Goal: Task Accomplishment & Management: Manage account settings

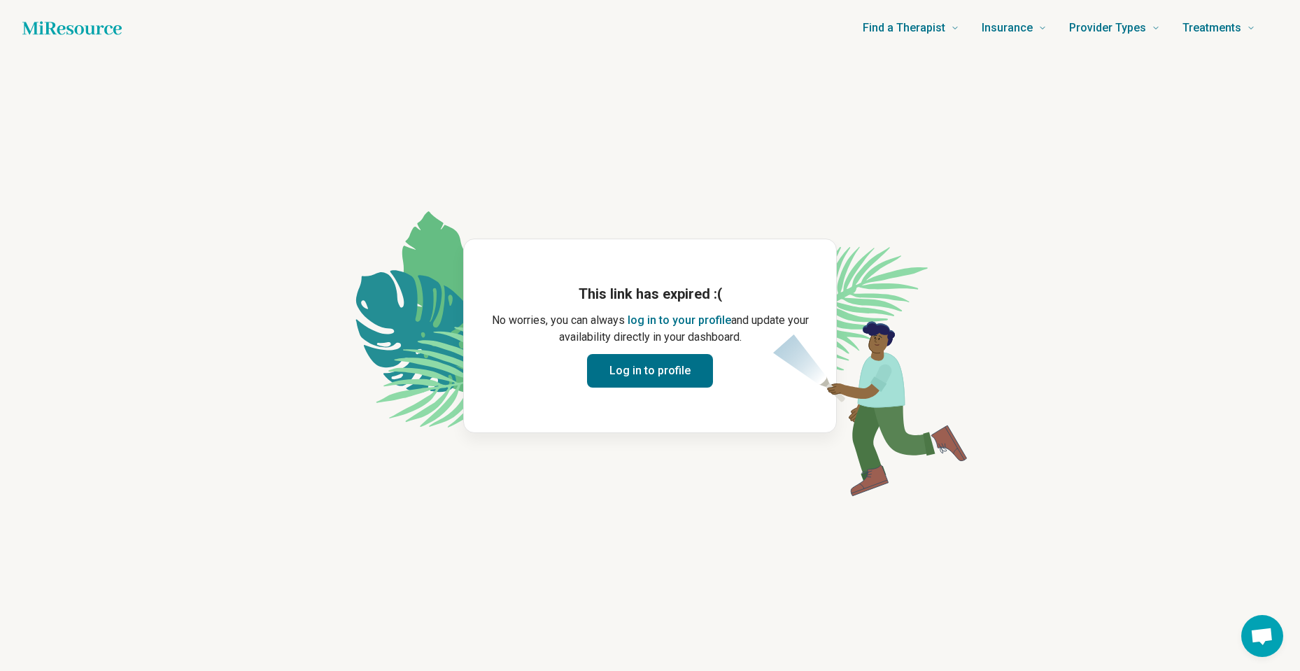
click at [670, 372] on button "Log in to profile" at bounding box center [650, 371] width 126 height 34
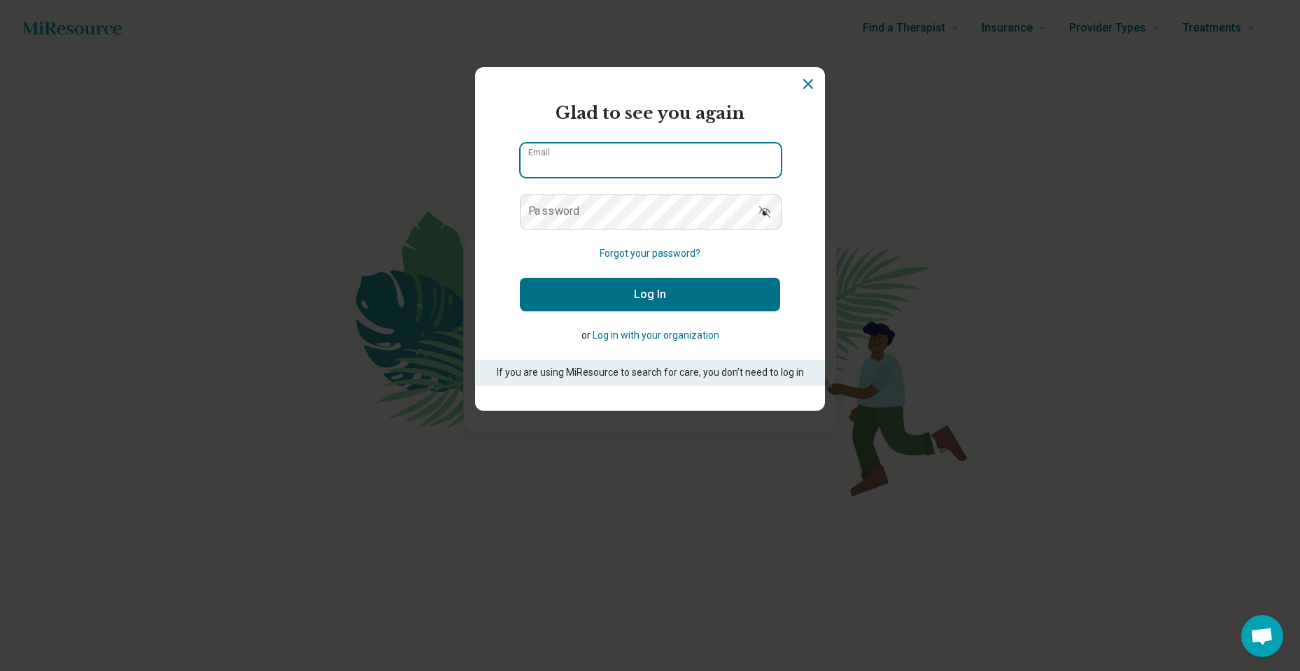
type input "**********"
click at [637, 297] on button "Log In" at bounding box center [650, 295] width 260 height 34
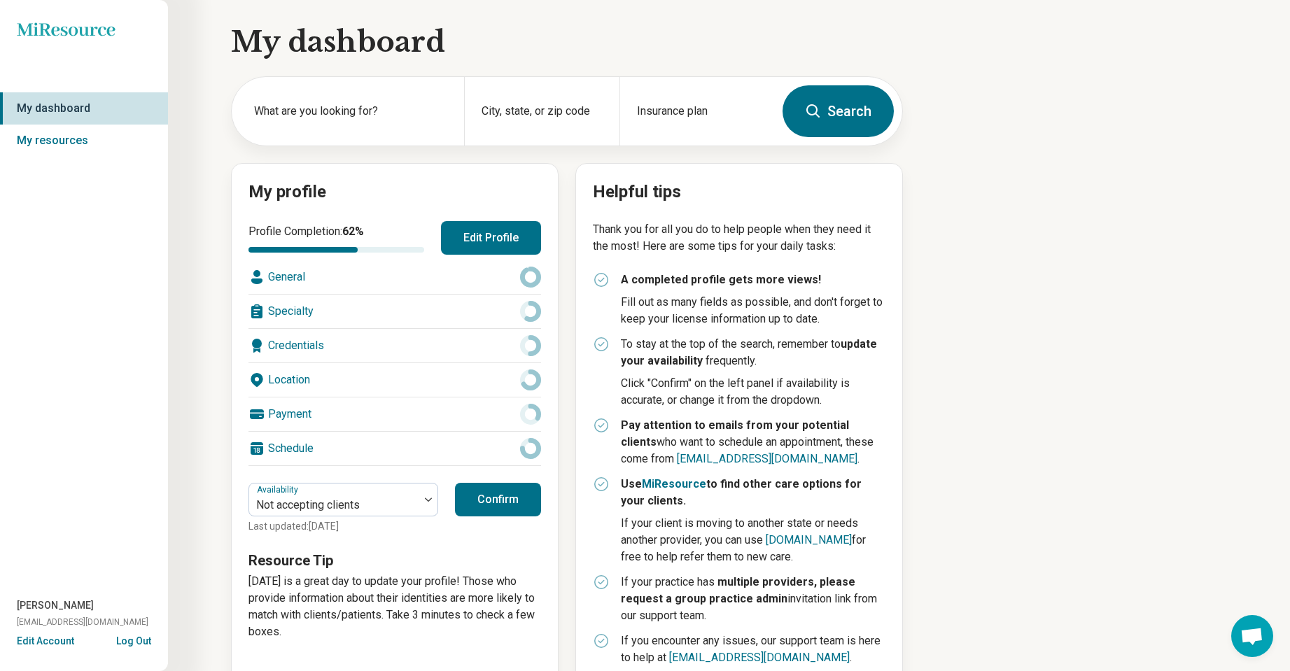
click at [499, 505] on button "Confirm" at bounding box center [498, 500] width 86 height 34
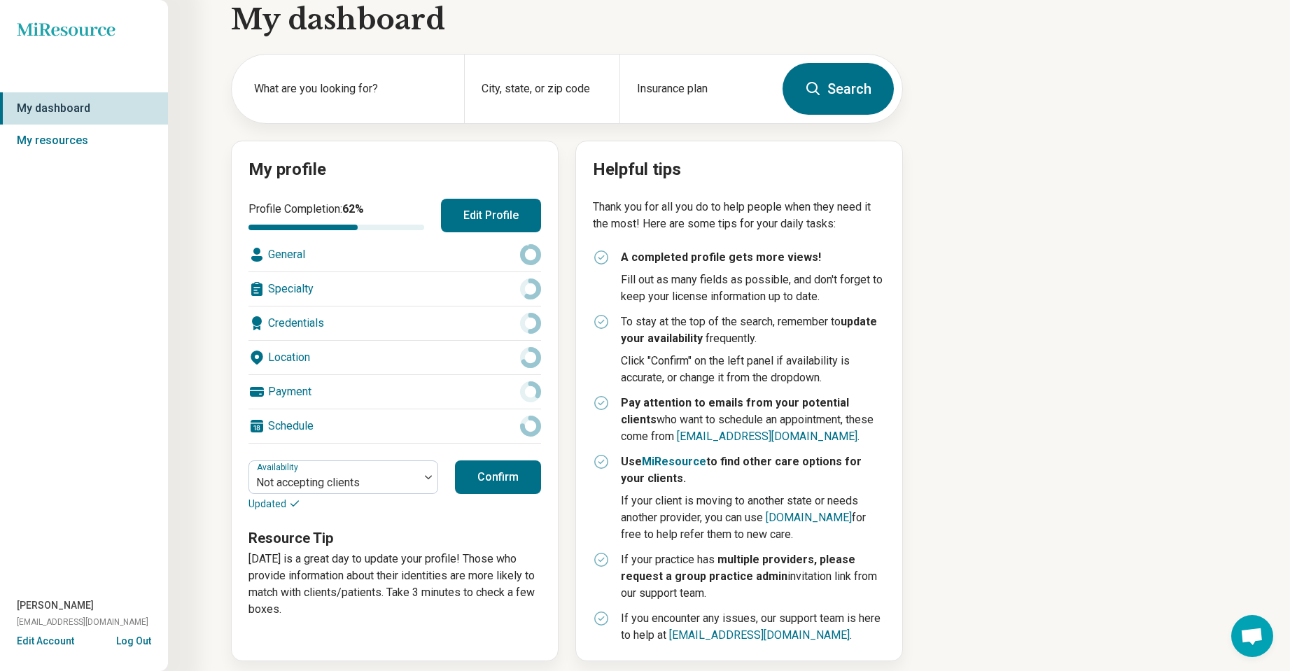
scroll to position [32, 0]
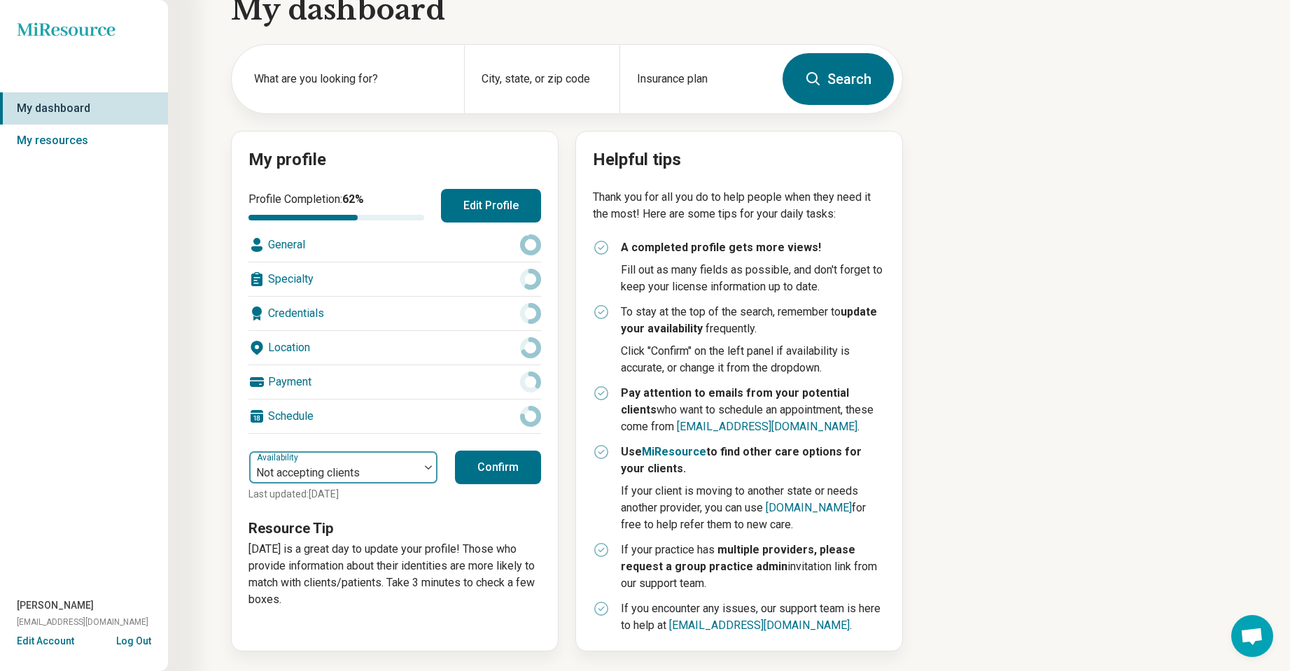
click at [424, 465] on div at bounding box center [428, 467] width 18 height 4
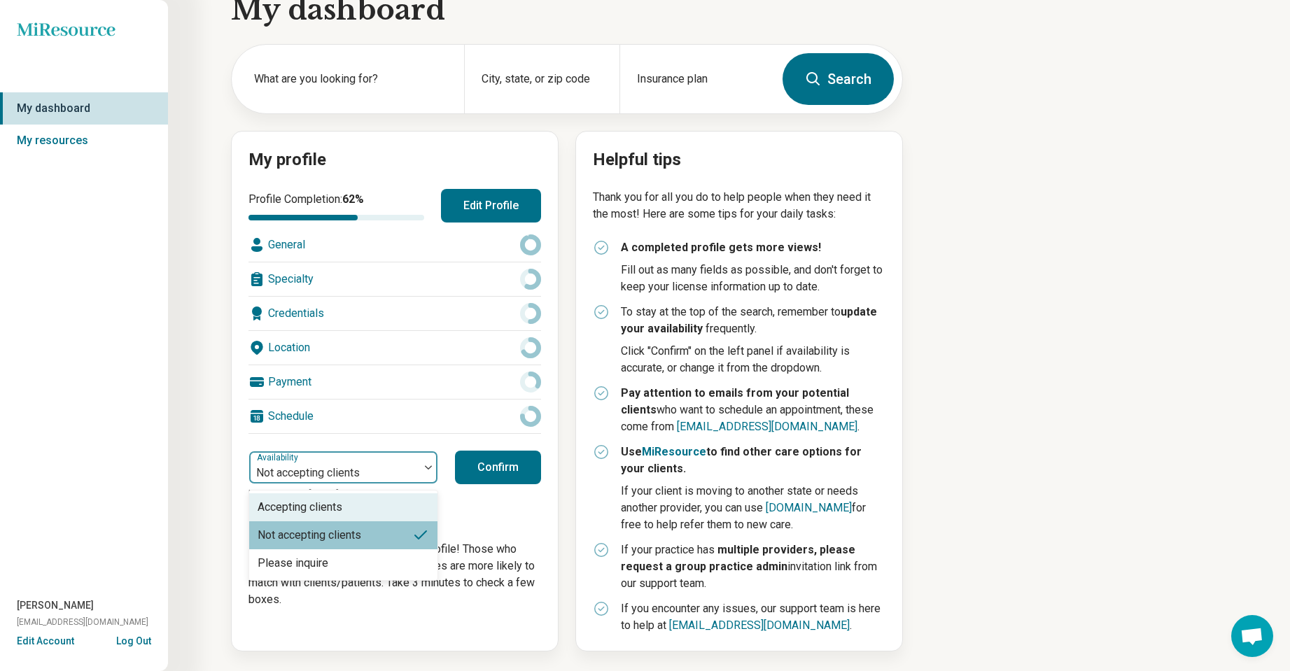
click at [328, 509] on div "Accepting clients" at bounding box center [300, 507] width 85 height 17
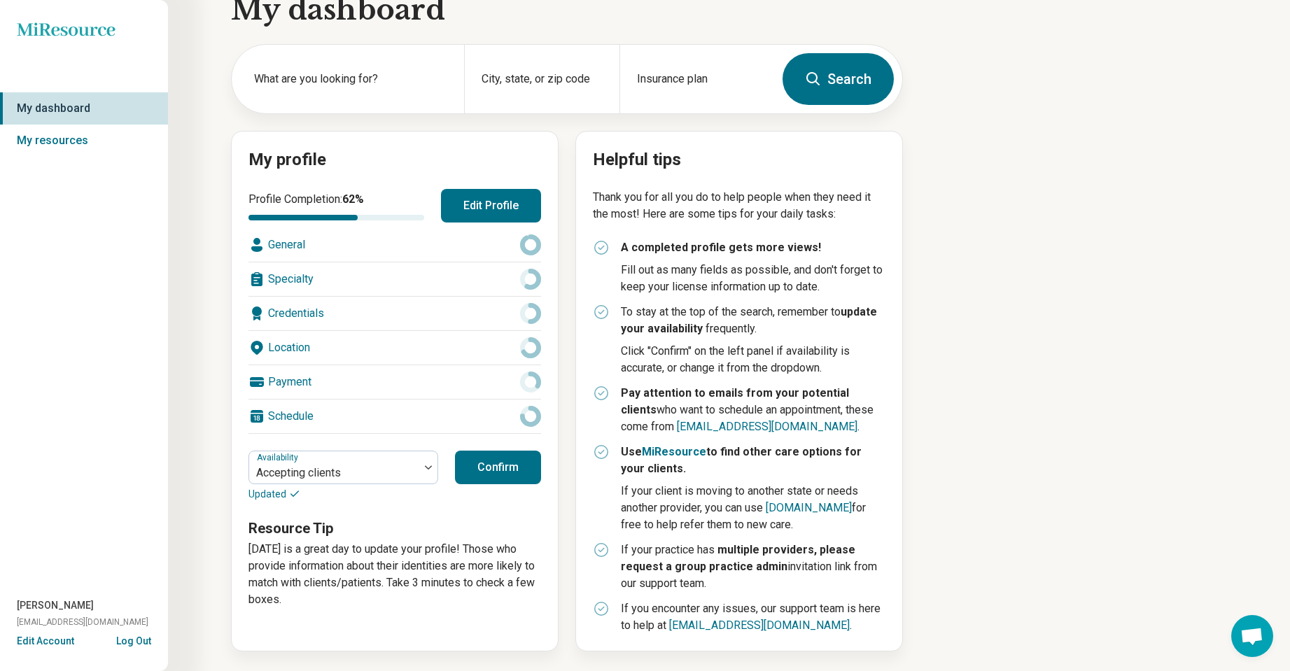
click at [493, 473] on button "Confirm" at bounding box center [498, 468] width 86 height 34
